Goal: Find specific page/section: Find specific page/section

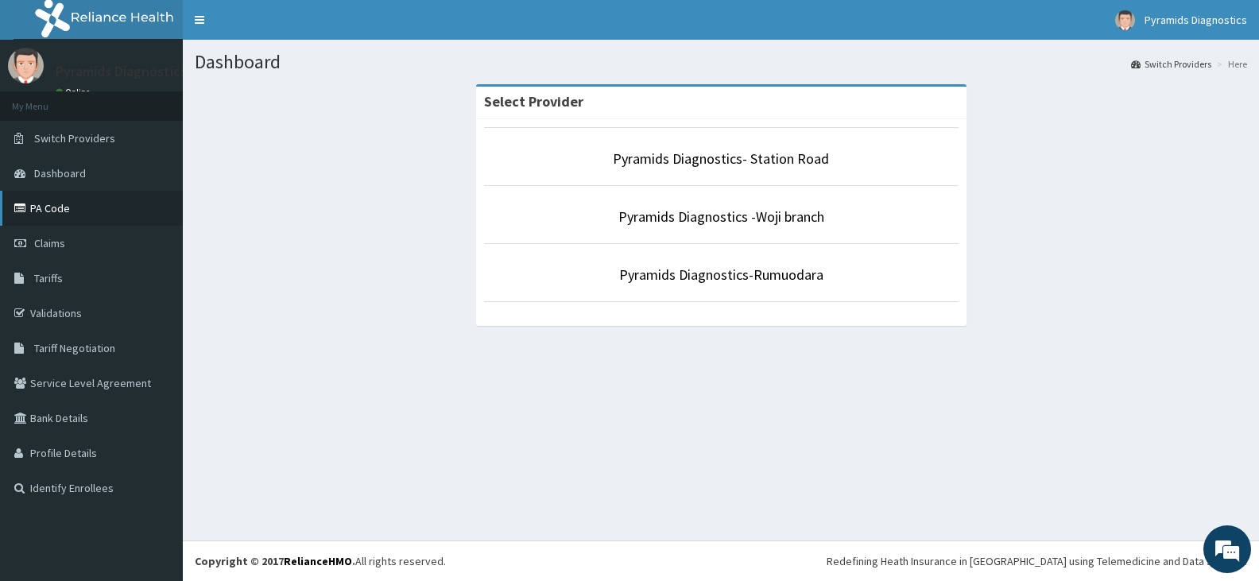
click at [58, 205] on link "PA Code" at bounding box center [91, 208] width 183 height 35
click at [60, 206] on link "PA Code" at bounding box center [91, 208] width 183 height 35
